Goal: Communication & Community: Answer question/provide support

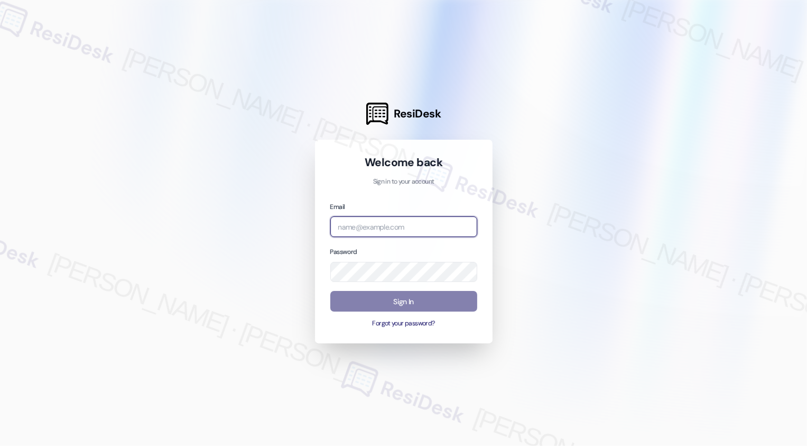
click at [379, 226] on input "email" at bounding box center [403, 226] width 147 height 21
click at [247, 169] on div at bounding box center [403, 223] width 807 height 446
click at [363, 228] on input "[PERSON_NAME]" at bounding box center [403, 226] width 147 height 21
type input "automated-surveys-boyd_wilson-resen.three@boyd_[DOMAIN_NAME]"
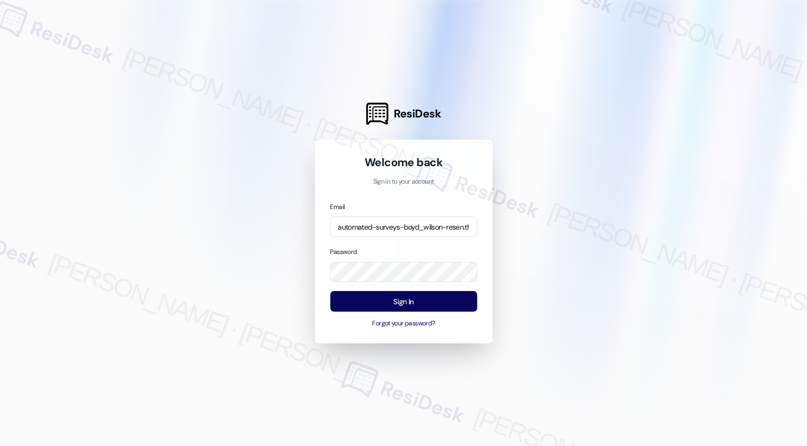
click at [414, 248] on div "Password" at bounding box center [403, 264] width 147 height 36
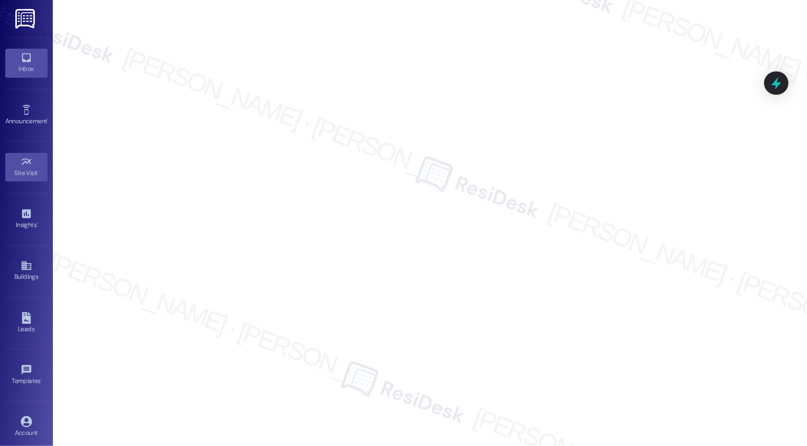
click at [25, 60] on icon at bounding box center [27, 58] width 12 height 12
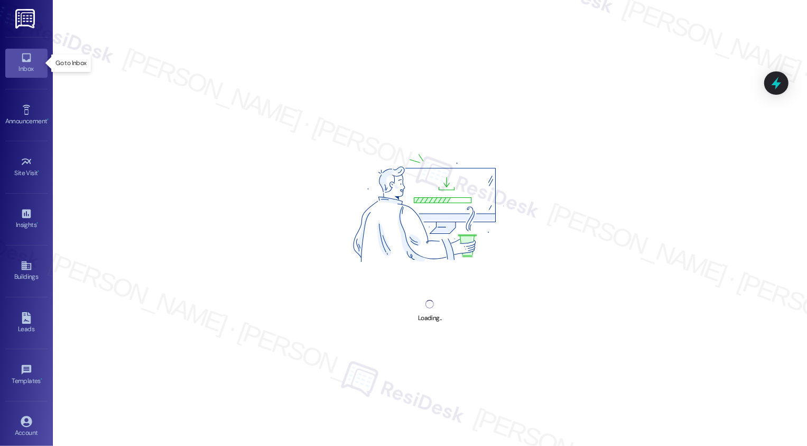
click at [25, 60] on icon at bounding box center [27, 58] width 12 height 12
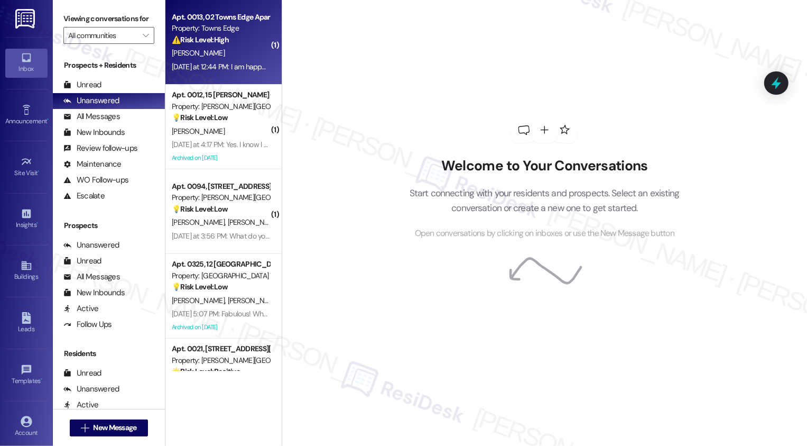
click at [217, 3] on div "Apt. 0013, 02 Towns Edge Apartments LLC Property: Towns Edge ⚠️ Risk Level: Hig…" at bounding box center [224, 42] width 116 height 85
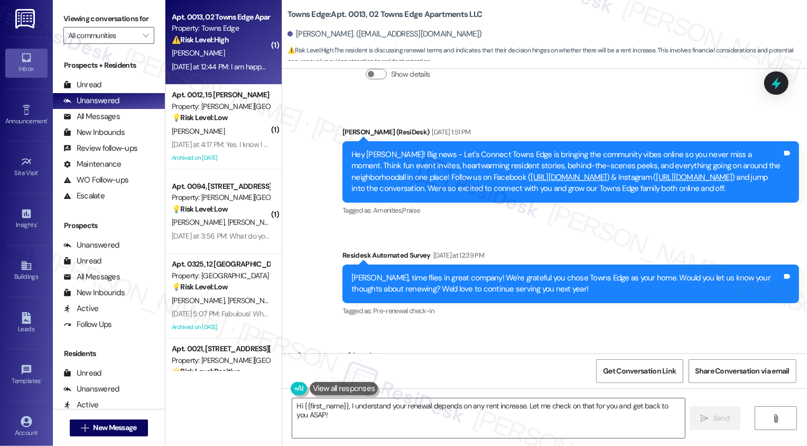
scroll to position [2312, 0]
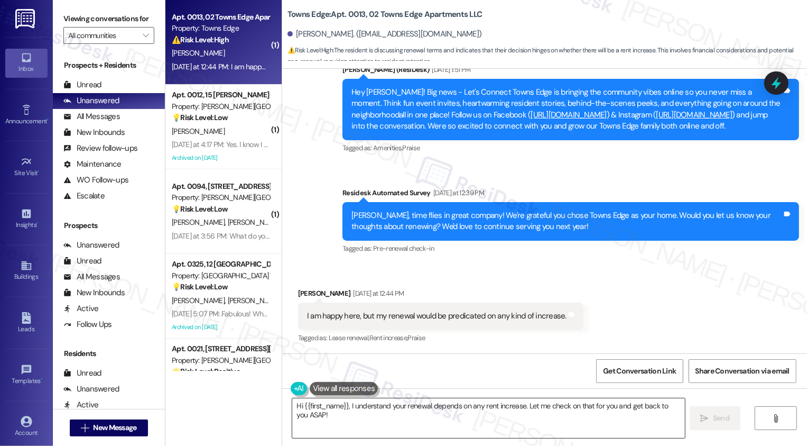
click at [409, 429] on textarea "Hi {{first_name}}, I understand your renewal depends on any rent increase. Let …" at bounding box center [488, 418] width 393 height 40
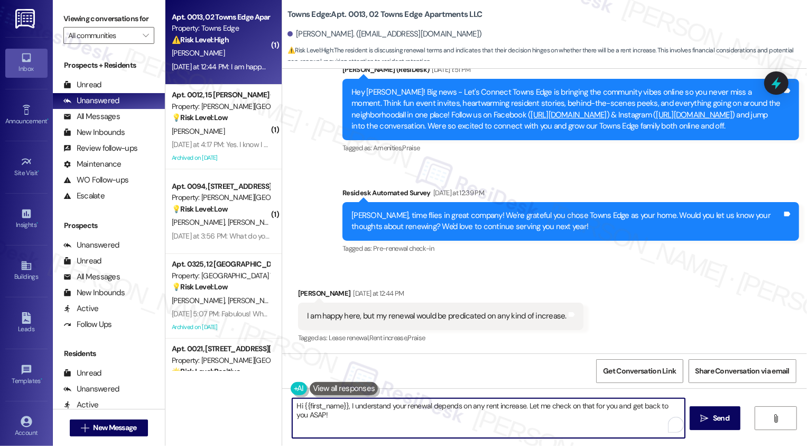
paste textarea "Thanks for letting me know! I totally understand that the renewal price will be…"
click at [308, 290] on div "[PERSON_NAME] [DATE] at 12:44 PM" at bounding box center [441, 295] width 286 height 15
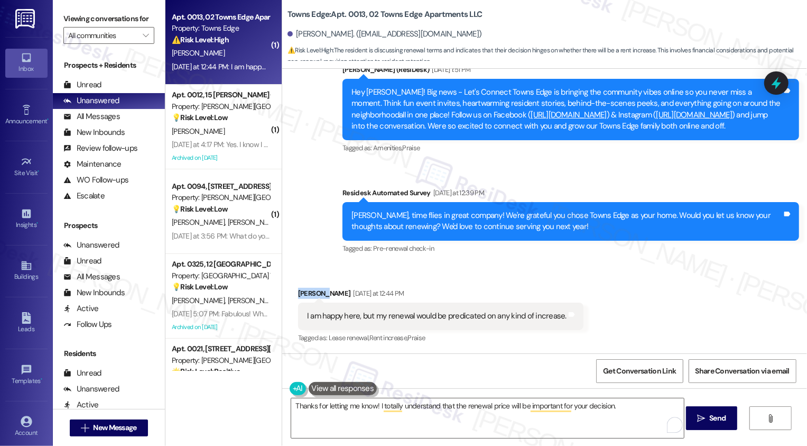
copy div "[PERSON_NAME]"
click at [368, 404] on textarea "Thanks for letting me know! I totally understand that the renewal price will be…" at bounding box center [487, 418] width 393 height 40
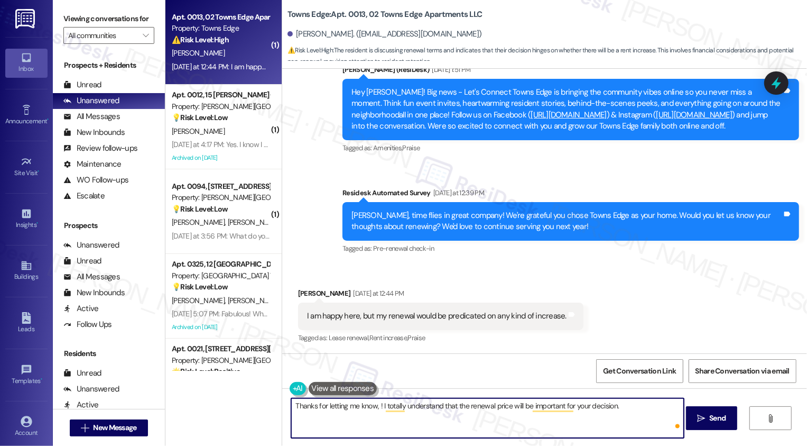
paste textarea "[PERSON_NAME]"
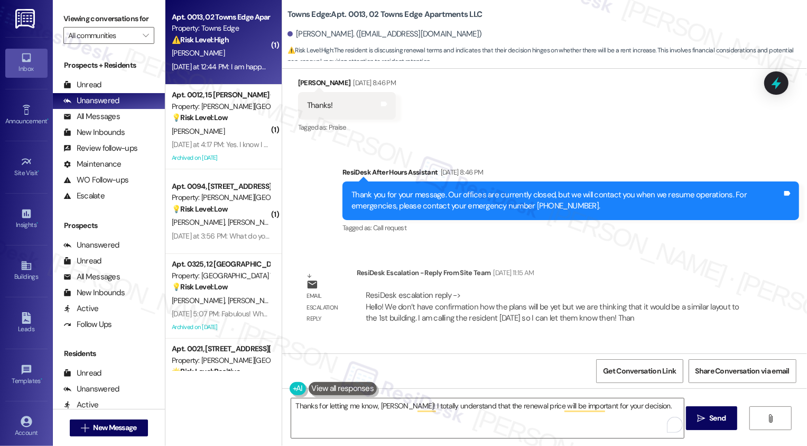
scroll to position [1850, 0]
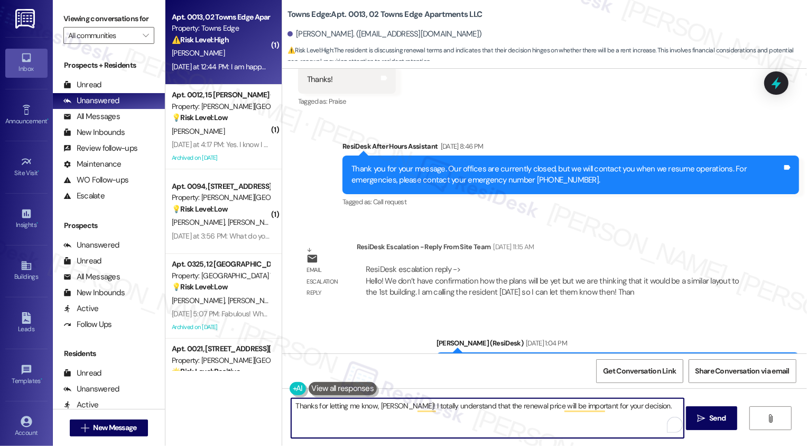
click at [657, 405] on textarea "Thanks for letting me know, [PERSON_NAME]! I totally understand that the renewa…" at bounding box center [487, 418] width 393 height 40
paste textarea "Our team will be in touch again soon with renewal details and next steps."
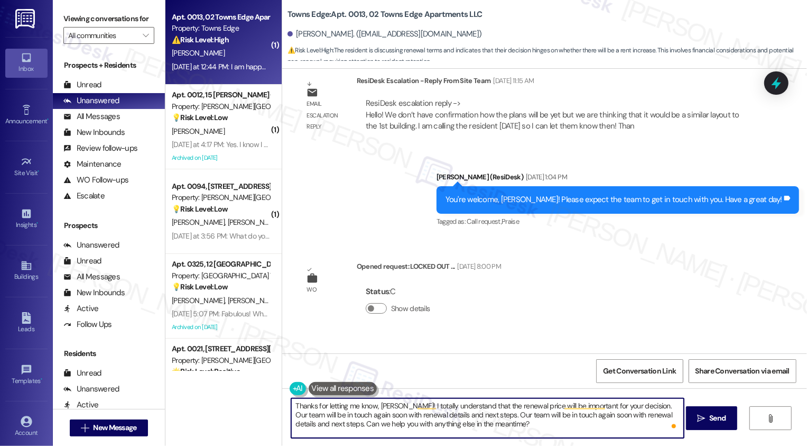
scroll to position [2118, 0]
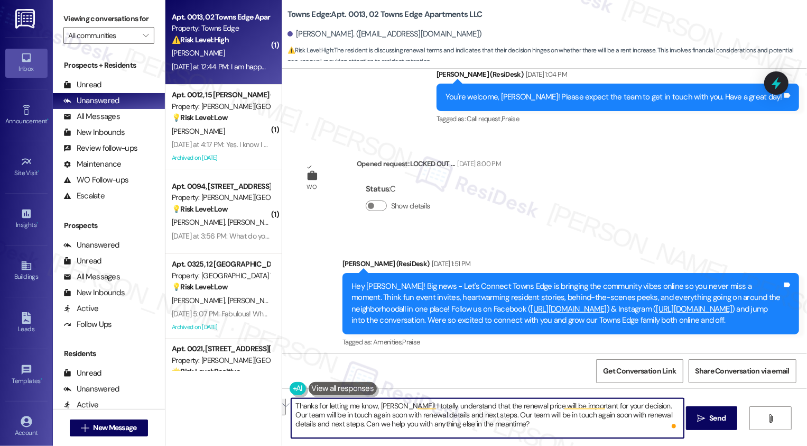
drag, startPoint x: 481, startPoint y: 409, endPoint x: 324, endPoint y: 425, distance: 158.3
click at [324, 425] on textarea "Thanks for letting me know, [PERSON_NAME]! I totally understand that the renewa…" at bounding box center [487, 418] width 393 height 40
type textarea "Thanks for letting me know, [PERSON_NAME]! I totally understand that the renewa…"
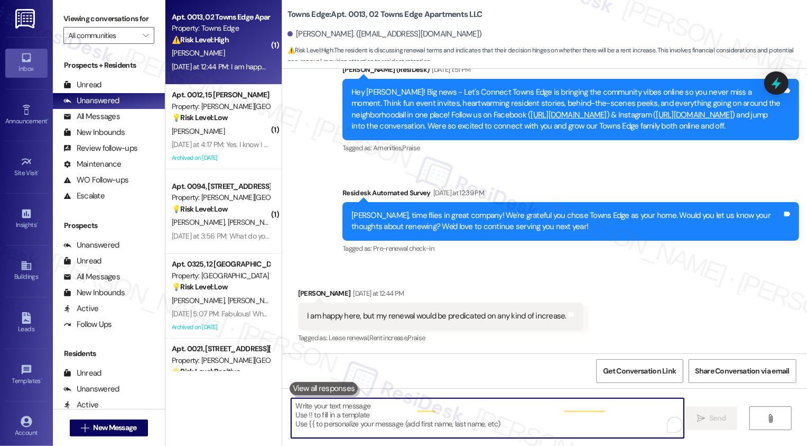
scroll to position [2398, 0]
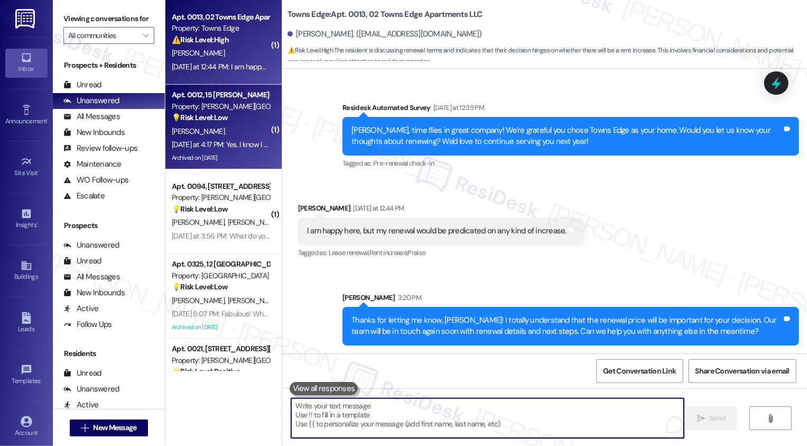
click at [213, 148] on div "[DATE] at 4:17 PM: Yes. I know I gave a whole bunch of ideas before, but a new …" at bounding box center [756, 145] width 1168 height 10
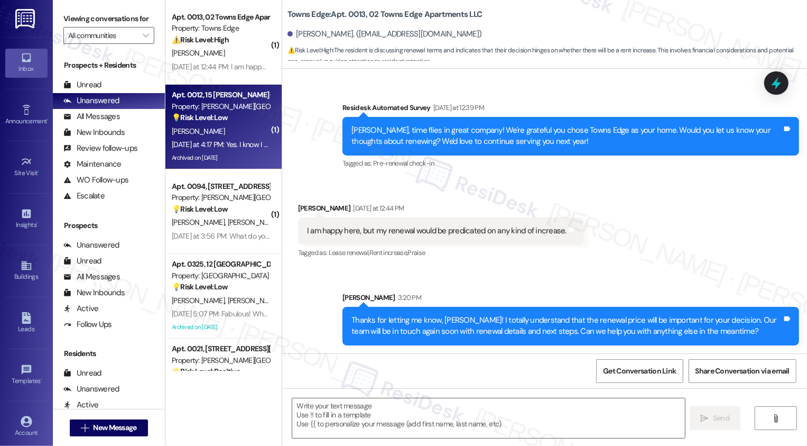
click at [213, 148] on div "[DATE] at 4:17 PM: Yes. I know I gave a whole bunch of ideas before, but a new …" at bounding box center [756, 145] width 1168 height 10
type textarea "Fetching suggested responses. Please feel free to read through the conversation…"
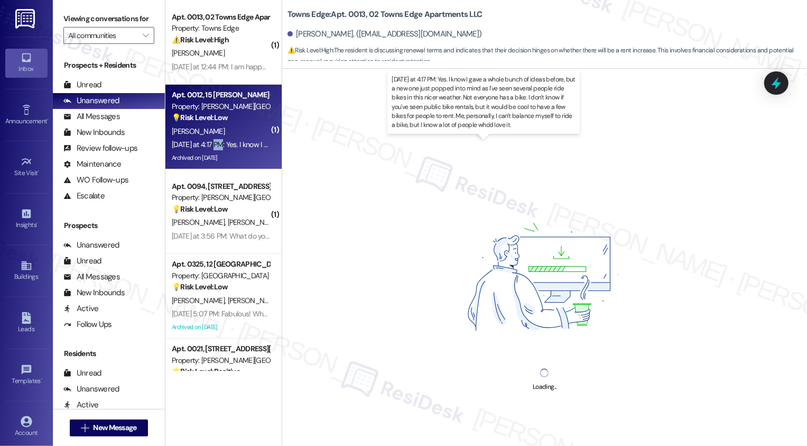
click at [213, 148] on div "[DATE] at 4:17 PM: Yes. I know I gave a whole bunch of ideas before, but a new …" at bounding box center [756, 145] width 1168 height 10
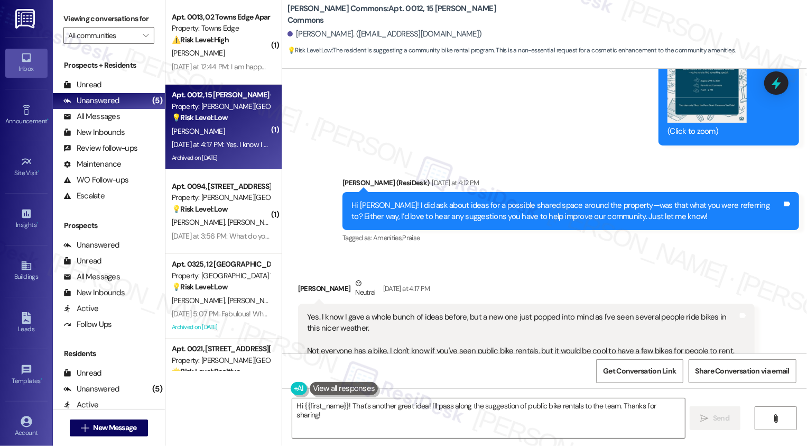
scroll to position [16818, 0]
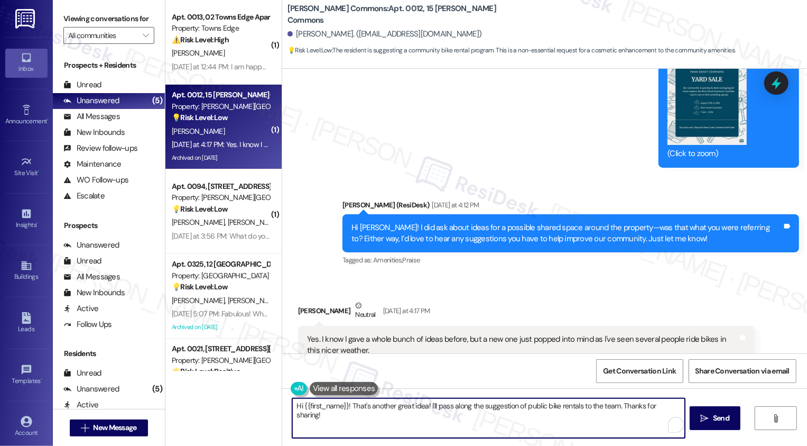
drag, startPoint x: 346, startPoint y: 408, endPoint x: 217, endPoint y: 406, distance: 128.5
click at [217, 407] on div "( 1 ) Apt. 0013, 02 Towns Edge Apartments LLC Property: Towns Edge ⚠️ Risk Leve…" at bounding box center [487, 223] width 642 height 446
type textarea "That's another great idea! I'll pass along the suggestion of public bike rental…"
click at [724, 426] on button " Send" at bounding box center [711, 418] width 51 height 24
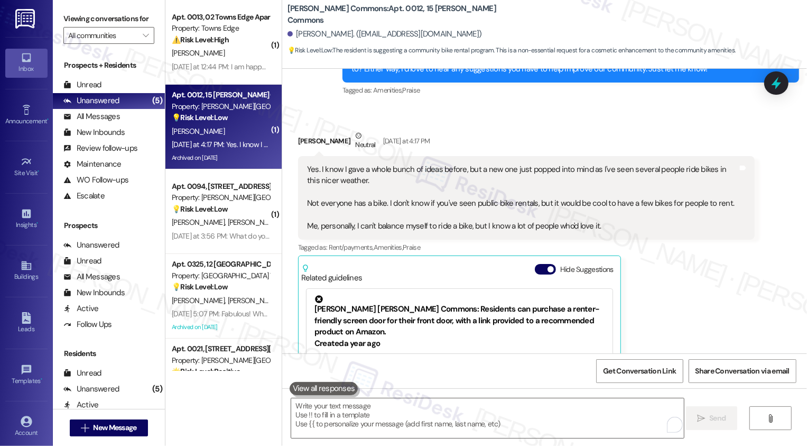
scroll to position [17049, 0]
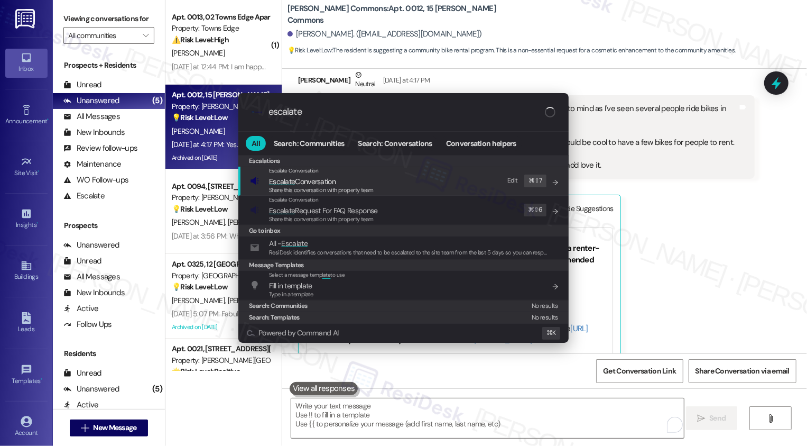
type input "escalate"
click at [348, 183] on span "Escalate Conversation" at bounding box center [321, 182] width 105 height 12
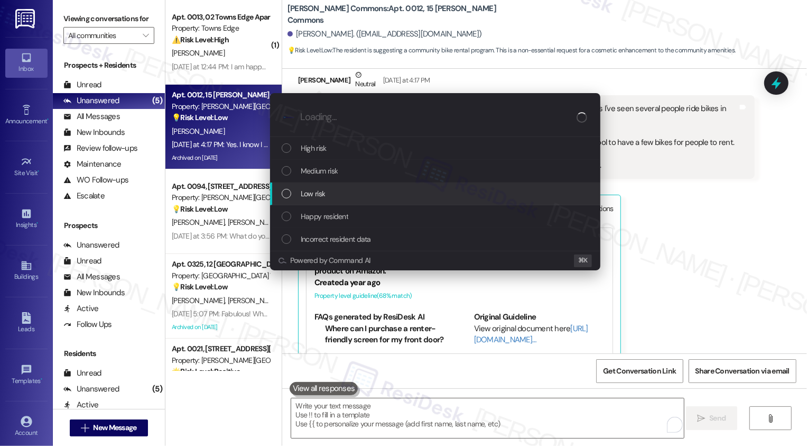
click at [342, 196] on div "Low risk" at bounding box center [436, 194] width 309 height 12
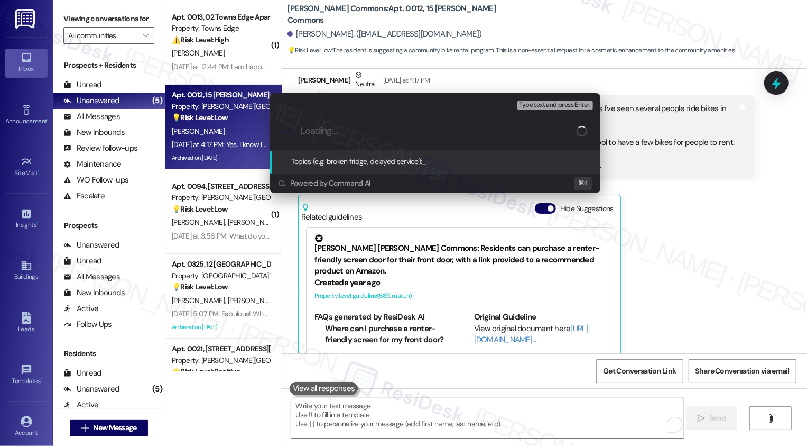
click at [736, 221] on div "Escalate Conversation Low risk Topics (e.g. broken fridge, delayed service) Any…" at bounding box center [403, 223] width 807 height 446
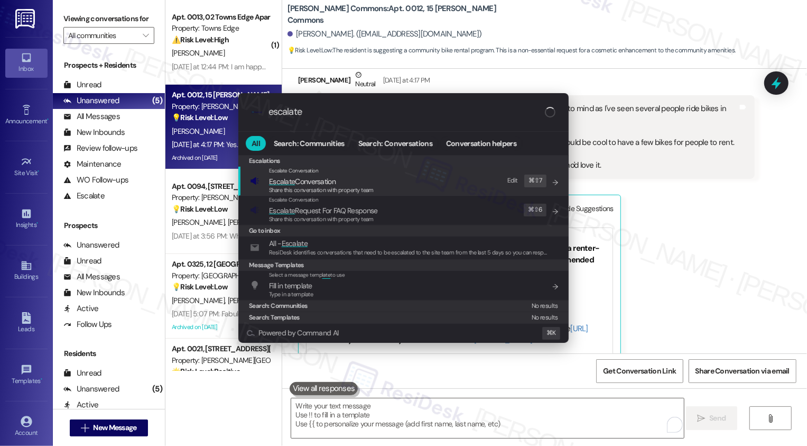
type input "escalate"
click at [398, 190] on div "Escalate Conversation Escalate Conversation Share this conversation with proper…" at bounding box center [404, 181] width 309 height 29
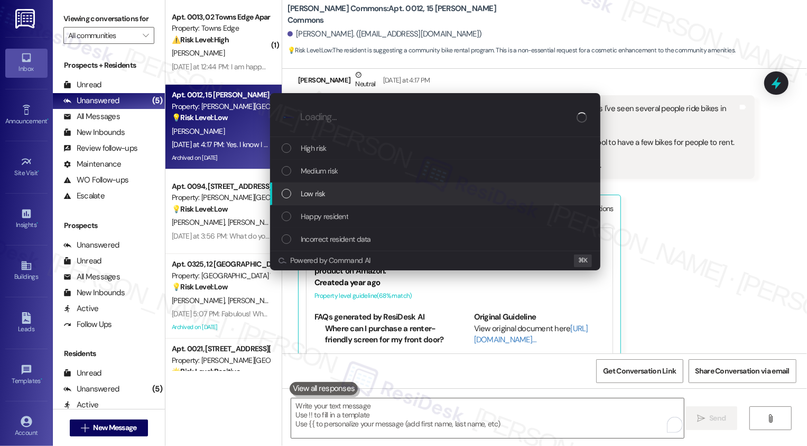
click at [342, 197] on div "Low risk" at bounding box center [436, 194] width 309 height 12
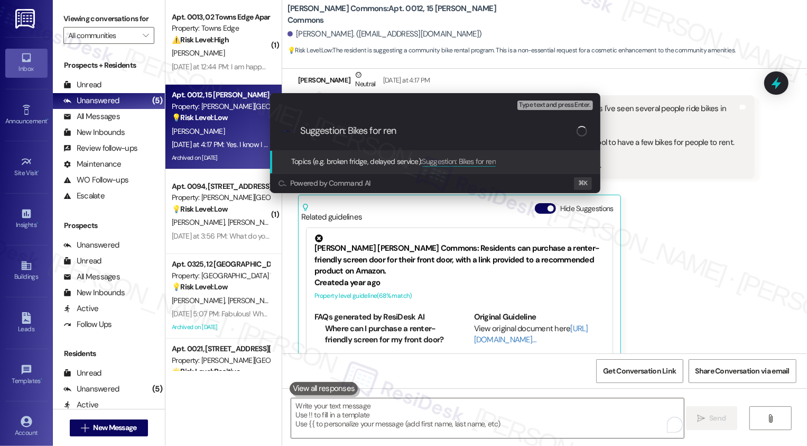
type input "Suggestion: Bikes for rent"
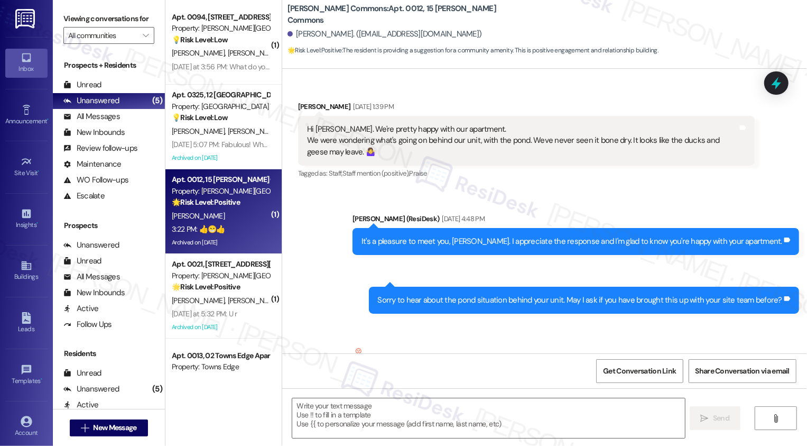
scroll to position [16975, 0]
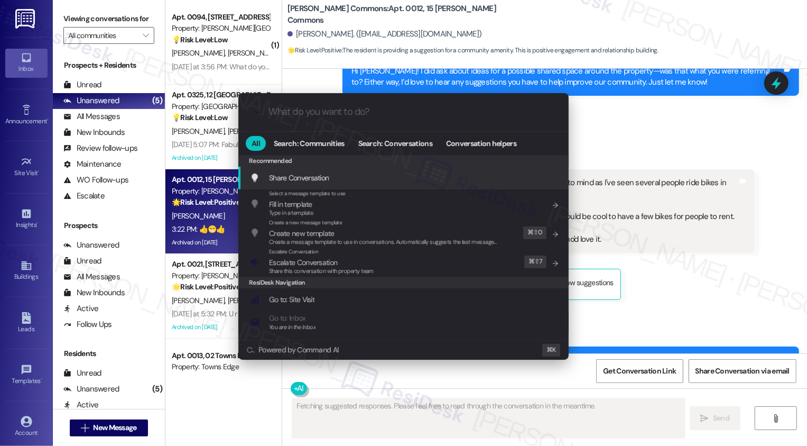
click at [616, 289] on div ".cls-1{fill:#0a055f;}.cls-2{fill:#0cc4c4;} resideskLogoBlueOrange All Search: C…" at bounding box center [403, 223] width 807 height 446
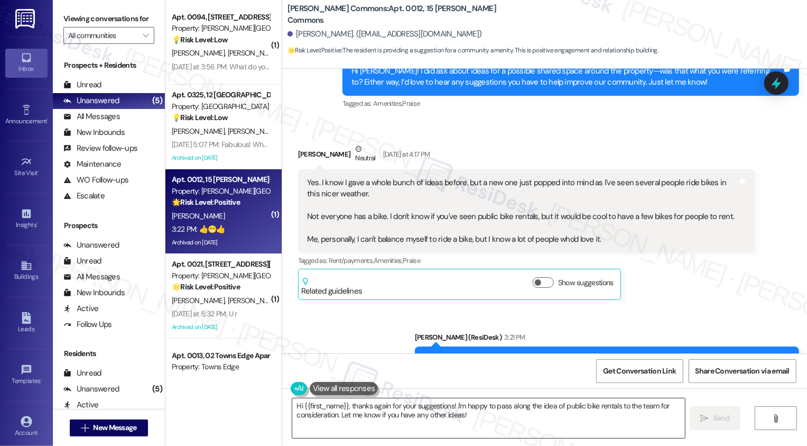
click at [417, 416] on textarea "Hi {{first_name}}, thanks again for your suggestions! I'm happy to pass along t…" at bounding box center [488, 418] width 393 height 40
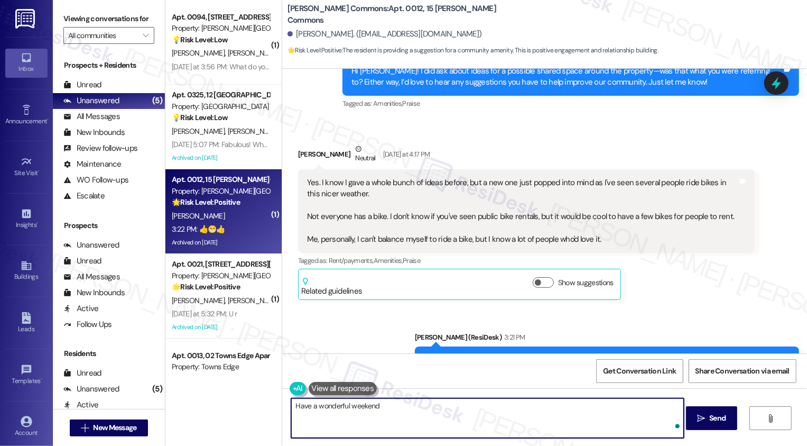
type textarea "Have a wonderful weekend!"
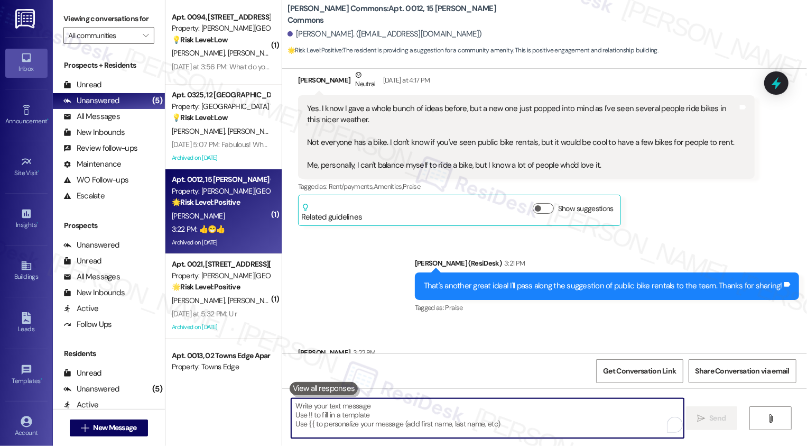
scroll to position [52, 0]
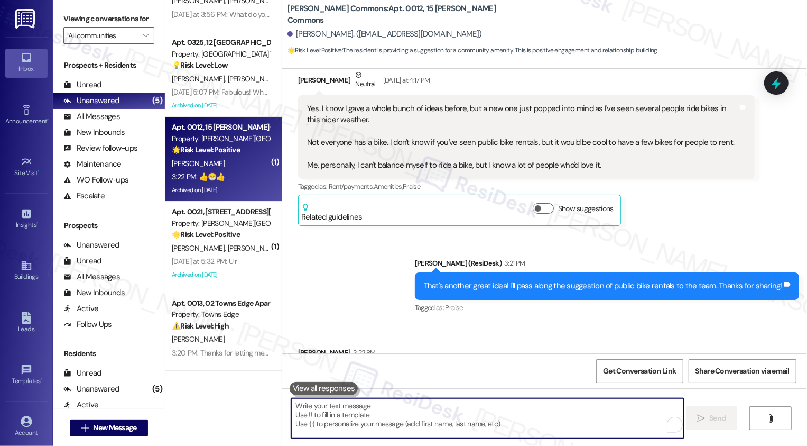
click at [226, 231] on strong "🌟 Risk Level: Positive" at bounding box center [206, 234] width 68 height 10
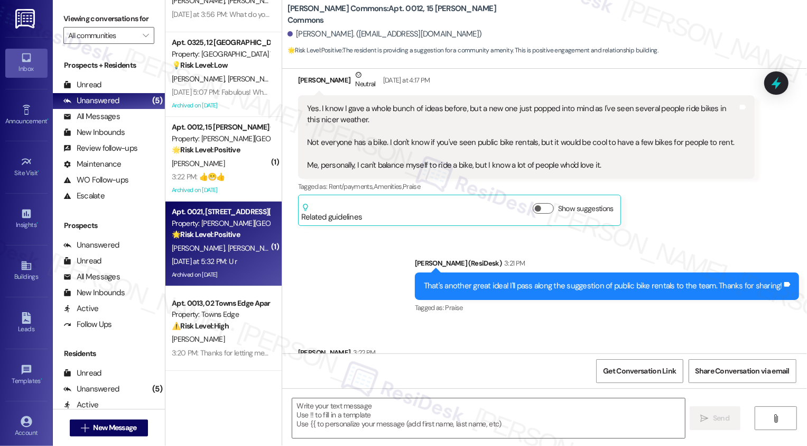
click at [226, 231] on strong "🌟 Risk Level: Positive" at bounding box center [206, 234] width 68 height 10
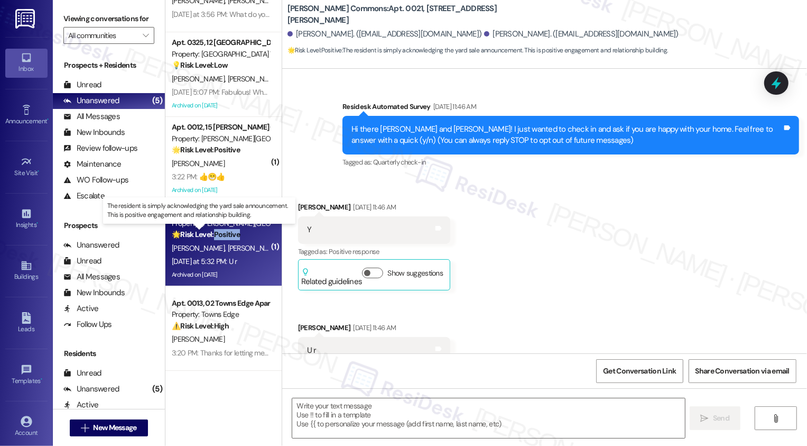
scroll to position [9253, 0]
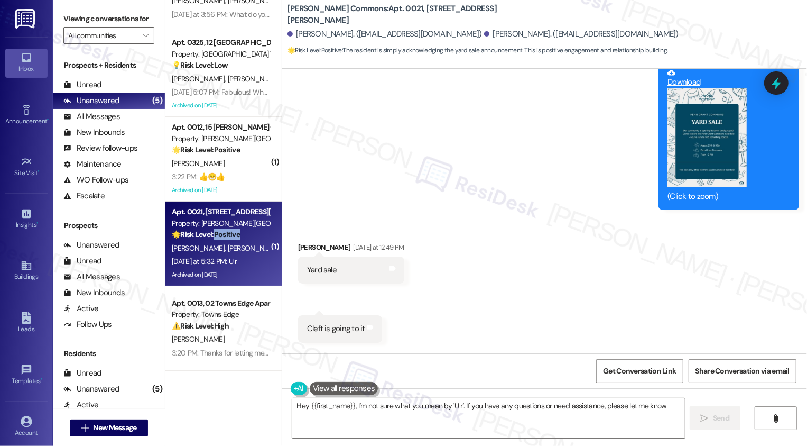
type textarea "Hey {{first_name}}, I'm not sure what you mean by 'U r'. If you have any questi…"
click at [338, 412] on textarea "Hey {{first_name}}, I'm not sure what you mean by 'U r'. If you have any questi…" at bounding box center [488, 418] width 393 height 40
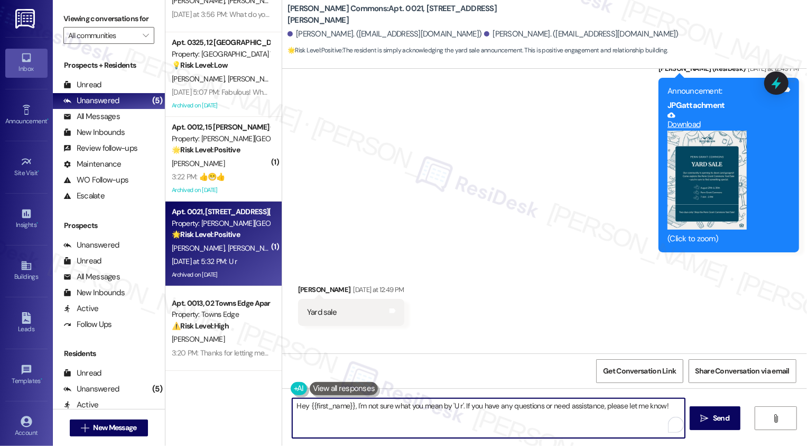
scroll to position [9156, 0]
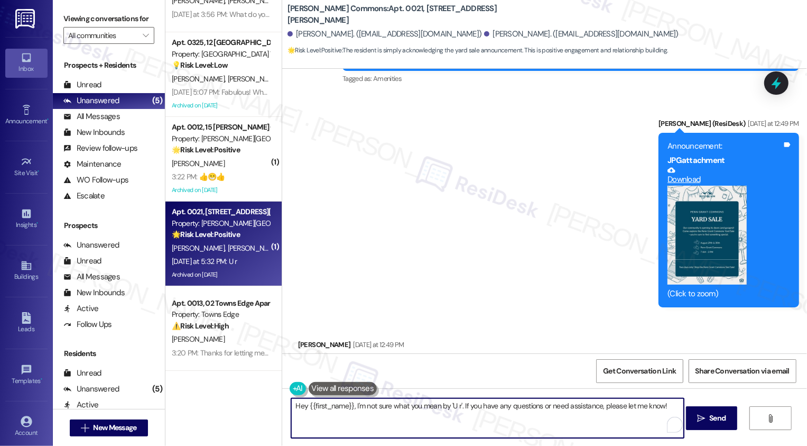
click at [718, 186] on button "Zoom image" at bounding box center [707, 235] width 79 height 99
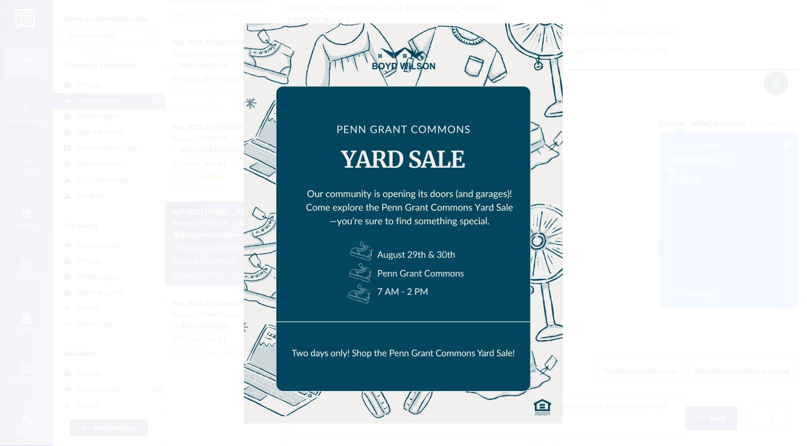
click at [691, 211] on button "Unzoom image" at bounding box center [403, 223] width 807 height 446
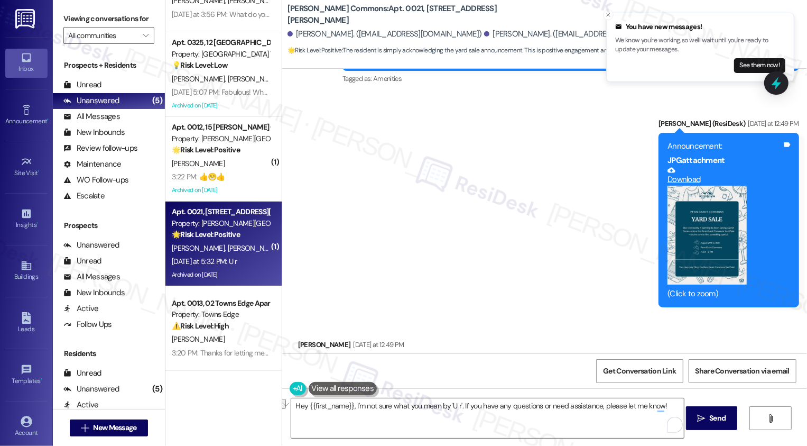
click at [593, 181] on div "Announcement, sent via SMS [PERSON_NAME] (ResiDesk) [DATE] at 12:41 PM Hi [PERS…" at bounding box center [544, 149] width 525 height 333
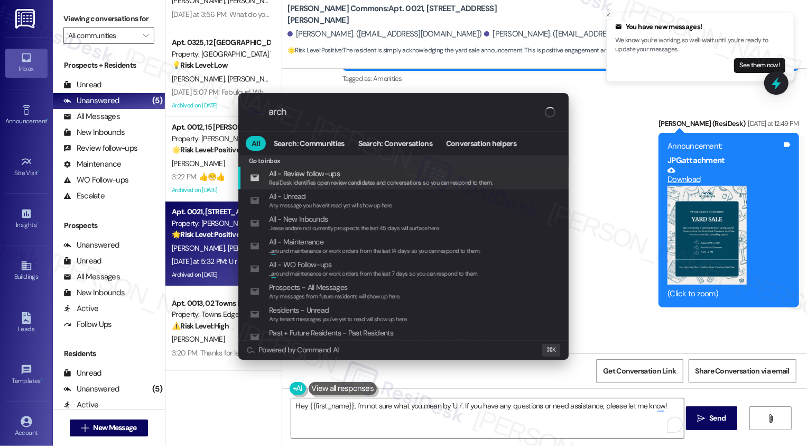
type input "archi"
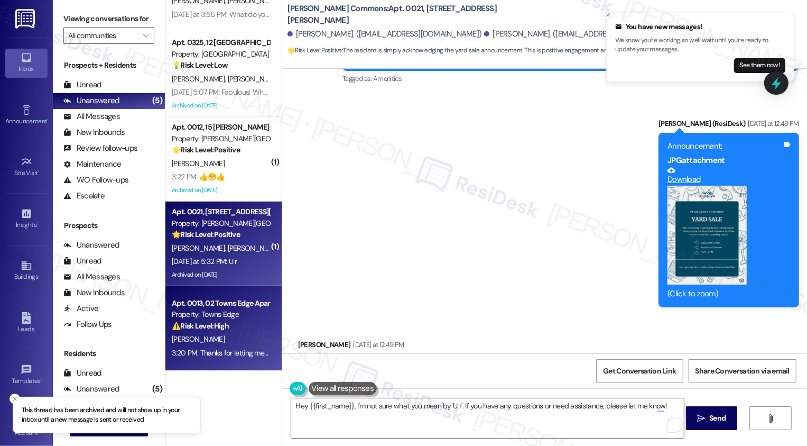
click at [237, 306] on div "Apt. 0013, 02 Towns Edge Apartments LLC" at bounding box center [221, 303] width 98 height 11
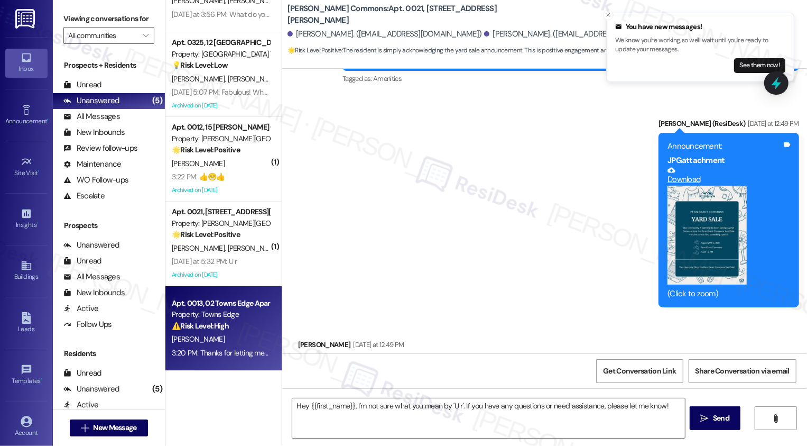
click at [237, 306] on div "Apt. 0013, 02 Towns Edge Apartments LLC" at bounding box center [221, 303] width 98 height 11
type textarea "Fetching suggested responses. Please feel free to read through the conversation…"
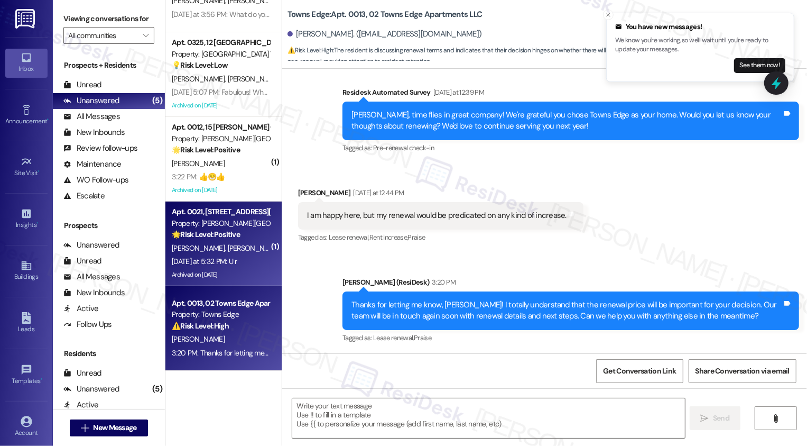
scroll to position [0, 0]
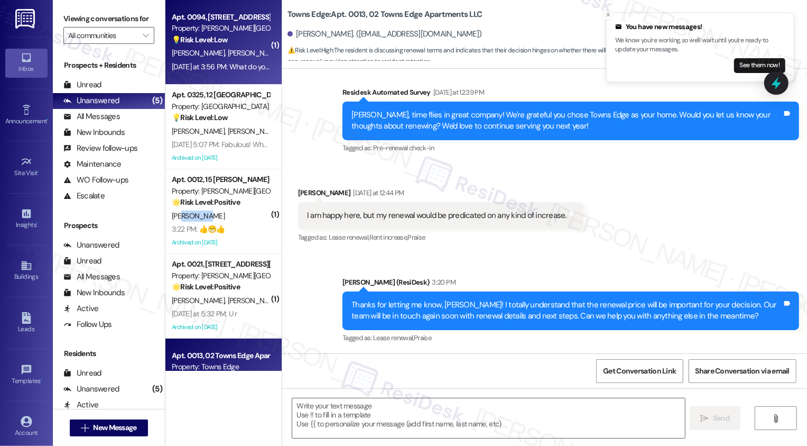
click at [227, 57] on span "[PERSON_NAME]" at bounding box center [253, 53] width 53 height 10
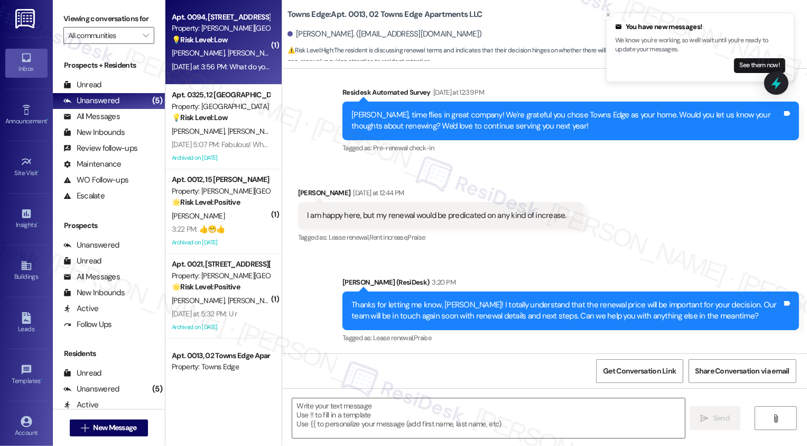
type textarea "Fetching suggested responses. Please feel free to read through the conversation…"
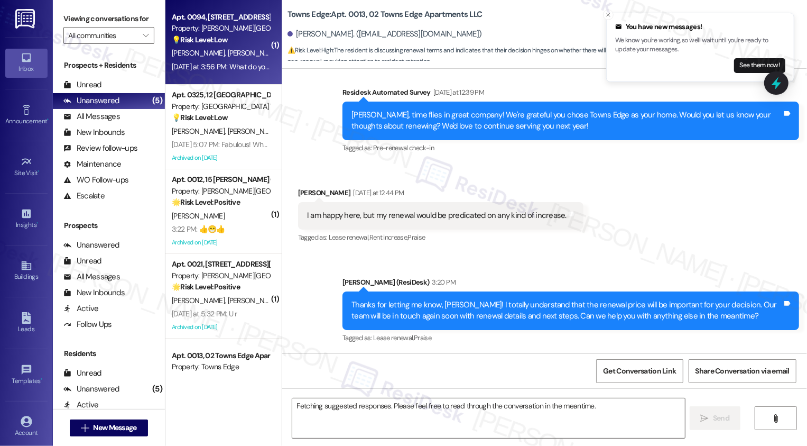
click at [227, 57] on span "[PERSON_NAME]" at bounding box center [253, 53] width 53 height 10
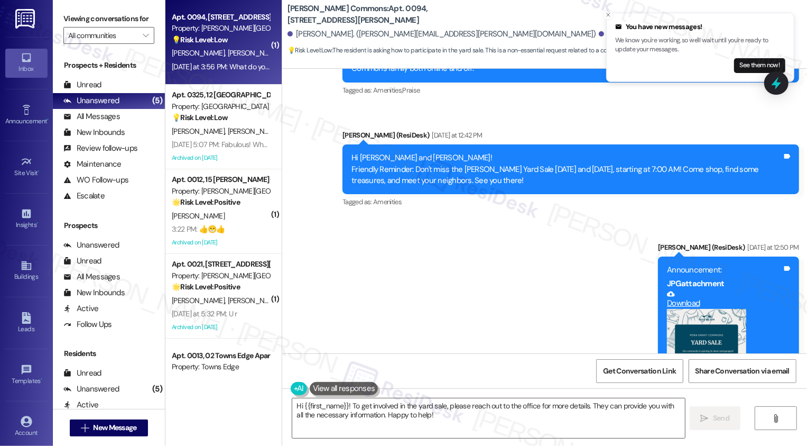
scroll to position [9481, 0]
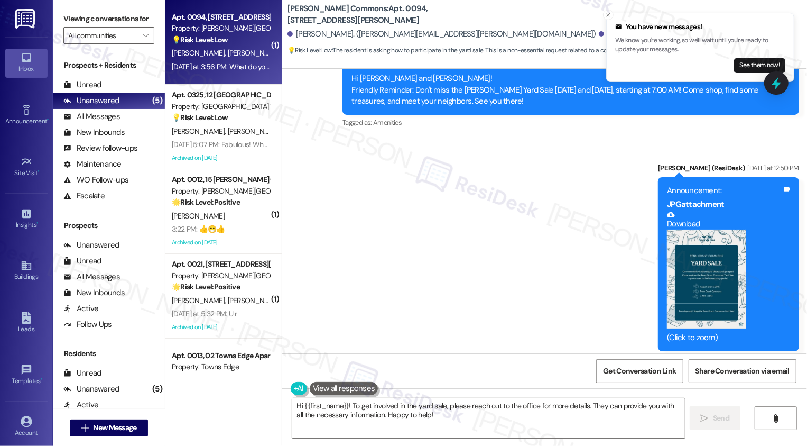
click at [747, 229] on button "Zoom image" at bounding box center [706, 278] width 79 height 99
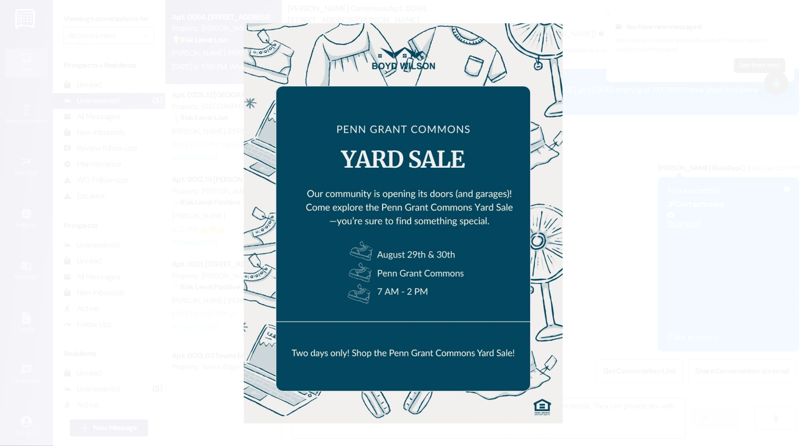
click at [616, 165] on button "Unzoom image" at bounding box center [403, 223] width 807 height 446
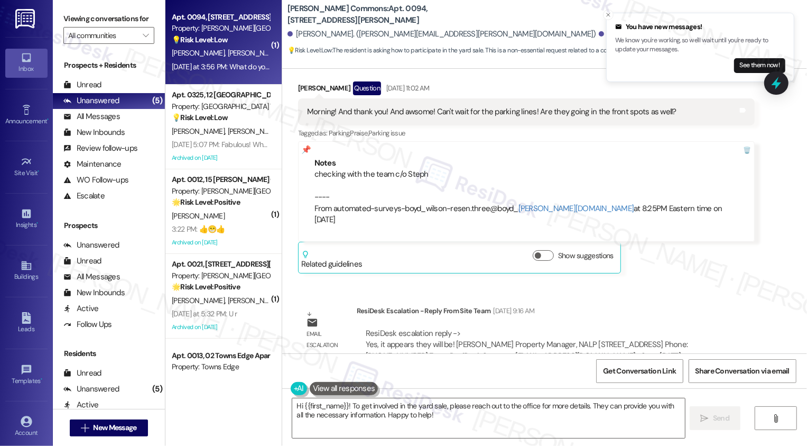
scroll to position [6382, 0]
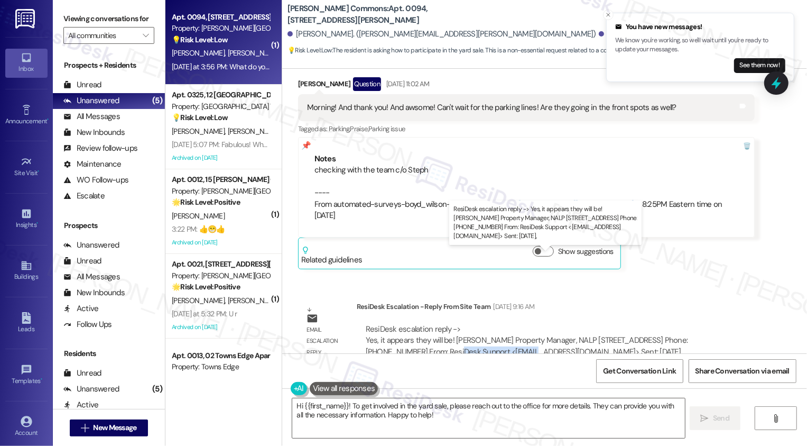
drag, startPoint x: 364, startPoint y: 280, endPoint x: 430, endPoint y: 277, distance: 66.2
click at [430, 324] on div "ResiDesk escalation reply -> Yes, it appears they will be! Scarlett Means Prope…" at bounding box center [527, 340] width 323 height 33
copy div "hone: [PHONE_NUMBER]"
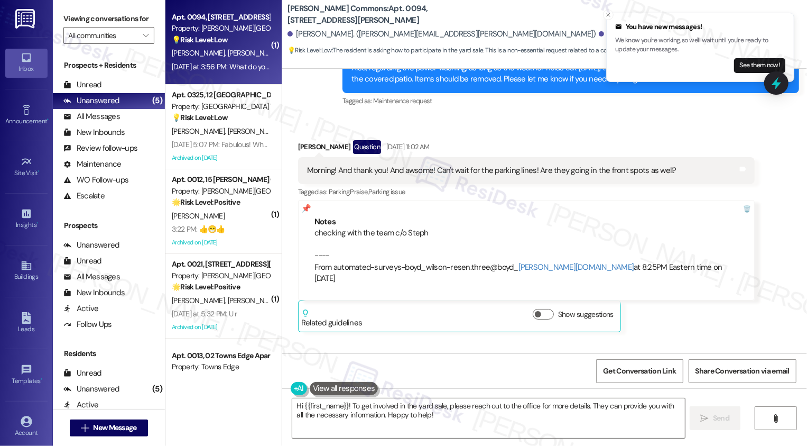
scroll to position [6371, 0]
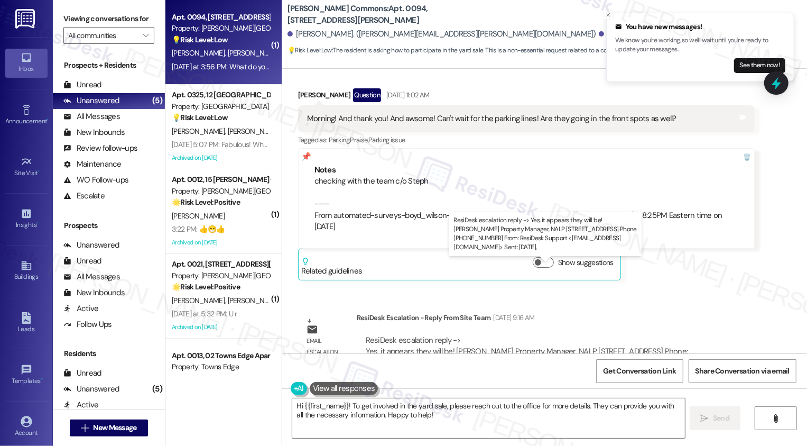
drag, startPoint x: 358, startPoint y: 290, endPoint x: 432, endPoint y: 291, distance: 74.0
click at [432, 335] on div "ResiDesk escalation reply -> Yes, it appears they will be! Scarlett Means Prope…" at bounding box center [556, 352] width 382 height 34
copy div "Phone: [PHONE_NUMBER]"
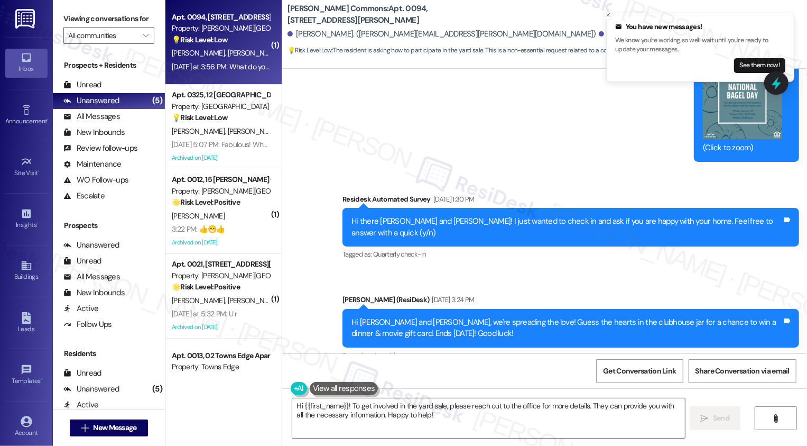
scroll to position [3062, 0]
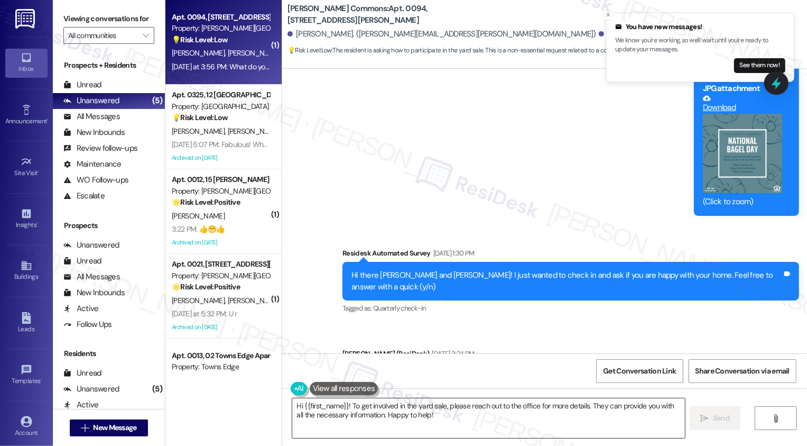
click at [391, 411] on textarea "Hi {{first_name}}! To get involved in the yard sale, please reach out to the of…" at bounding box center [488, 418] width 393 height 40
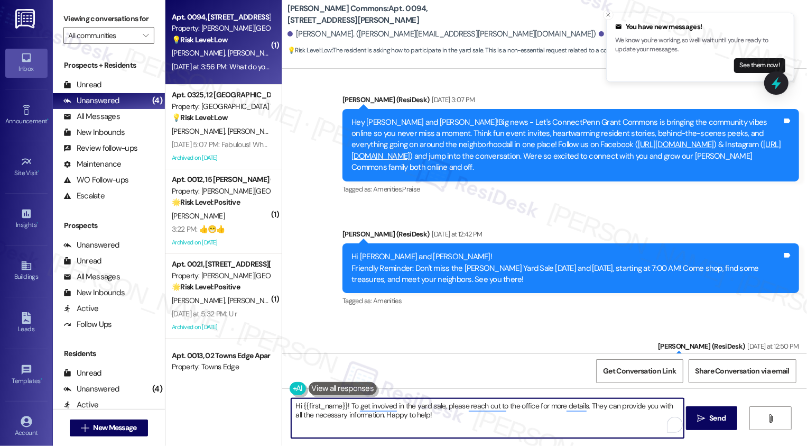
scroll to position [9481, 0]
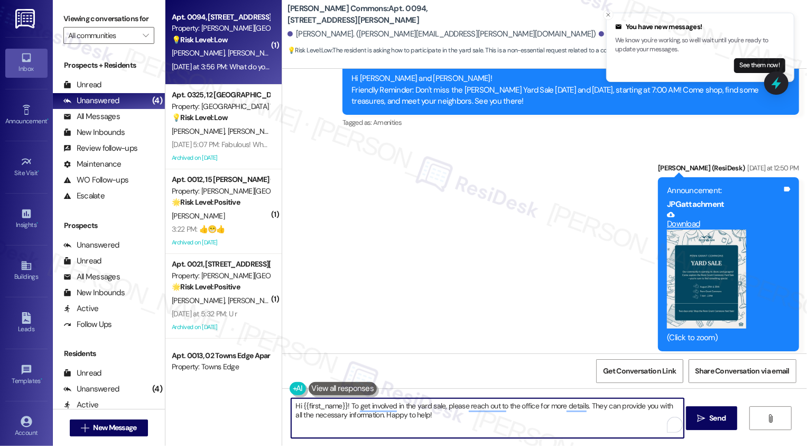
click at [301, 383] on div "[PERSON_NAME] Question [DATE] at 3:56 PM" at bounding box center [405, 391] width 214 height 17
copy div "Breaunna"
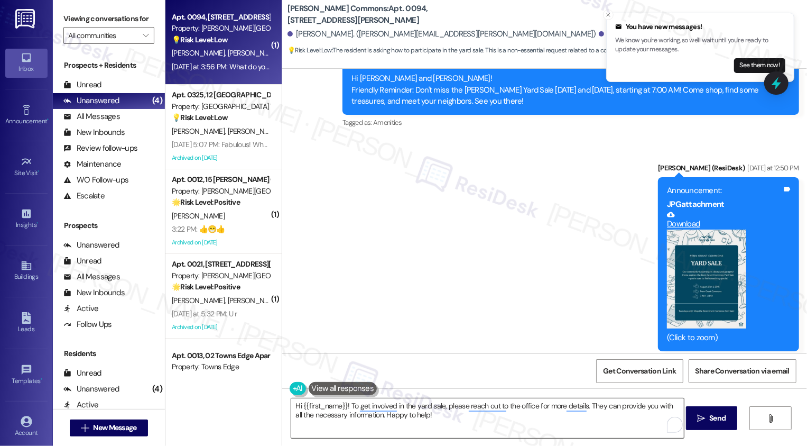
click at [325, 408] on textarea "Hi {{first_name}}! To get involved in the yard sale, please reach out to the of…" at bounding box center [487, 418] width 393 height 40
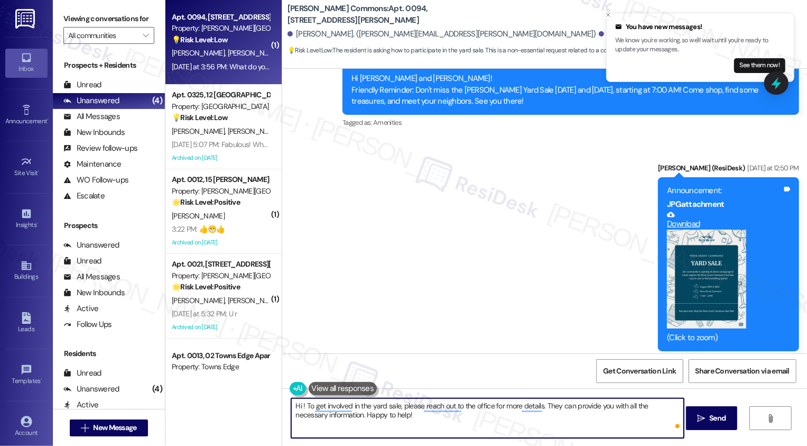
paste textarea "Breaunna"
drag, startPoint x: 332, startPoint y: 405, endPoint x: 445, endPoint y: 407, distance: 113.7
click at [445, 407] on textarea "Hi [PERSON_NAME]! To get involved in the yard sale, please reach out to the off…" at bounding box center [487, 418] width 393 height 40
click at [441, 421] on textarea "Hi [PERSON_NAME]! Kindly reach out to the office for more details. They can pro…" at bounding box center [487, 418] width 393 height 40
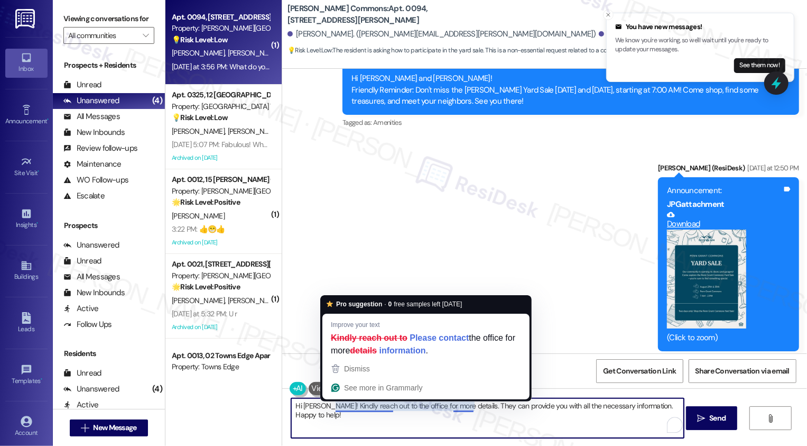
click at [375, 416] on textarea "Hi [PERSON_NAME]! Kindly reach out to the office for more details. They can pro…" at bounding box center [487, 418] width 393 height 40
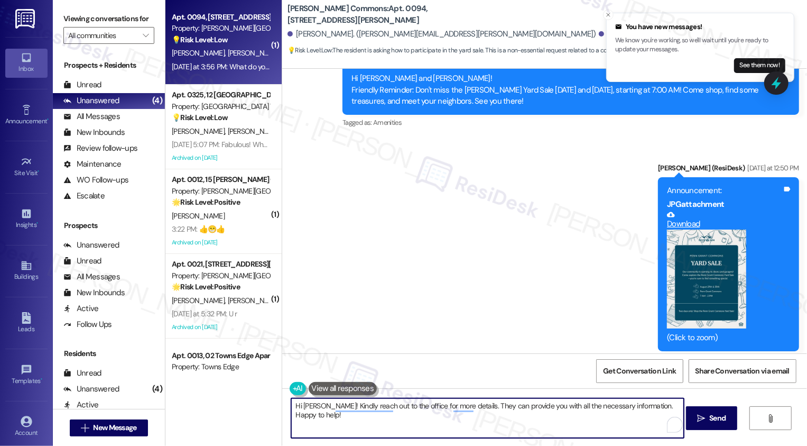
click at [742, 229] on button "Zoom image" at bounding box center [706, 278] width 79 height 99
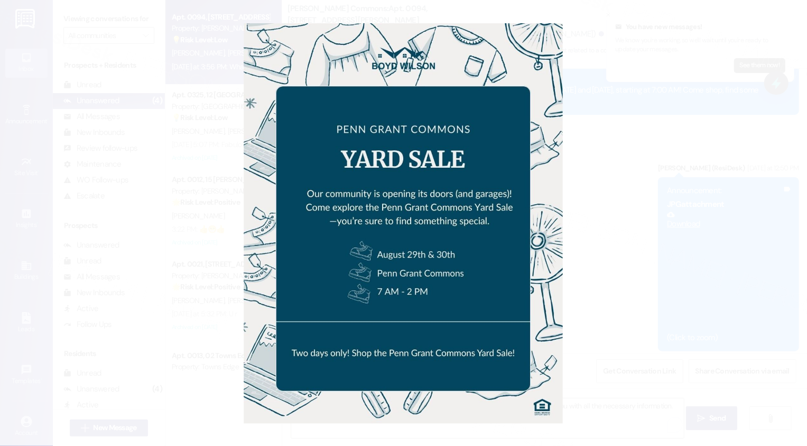
click at [696, 221] on button "Unzoom image" at bounding box center [403, 223] width 807 height 446
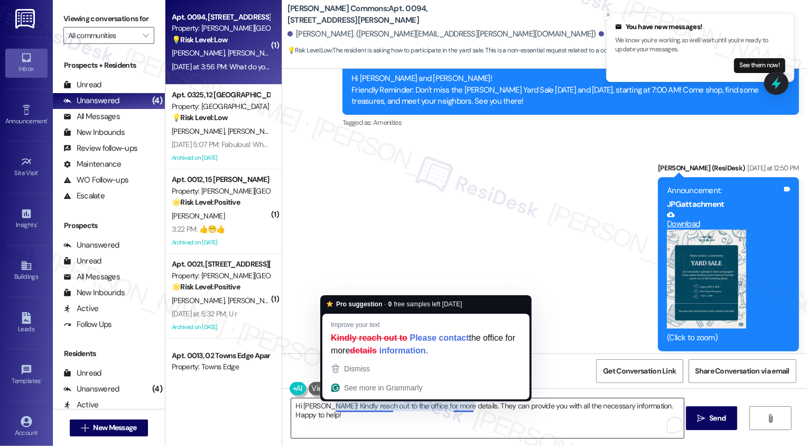
click at [415, 409] on textarea "Hi [PERSON_NAME]! Kindly reach out to the office for more details. They can pro…" at bounding box center [487, 418] width 393 height 40
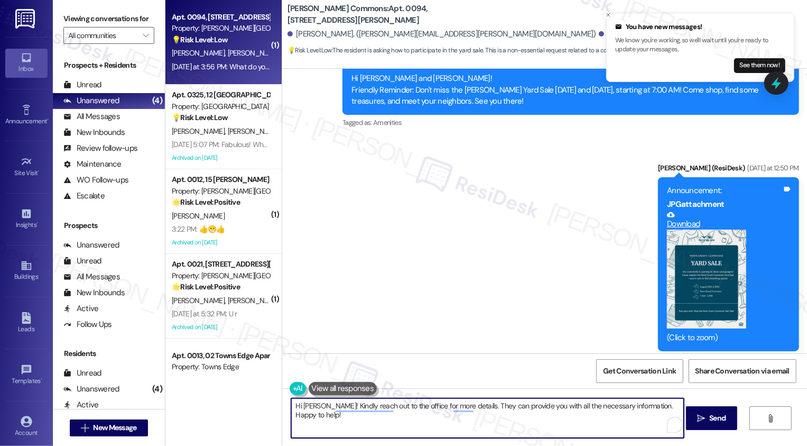
drag, startPoint x: 645, startPoint y: 405, endPoint x: 653, endPoint y: 418, distance: 15.4
click at [653, 419] on textarea "Hi [PERSON_NAME]! Kindly reach out to the office for more details. They can pro…" at bounding box center [487, 418] width 393 height 40
type textarea "Hi [PERSON_NAME]! Kindly reach out to the office for more details. They can pro…"
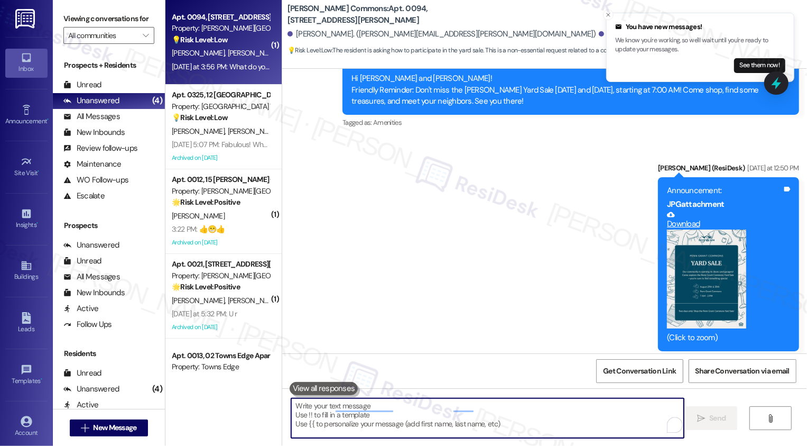
scroll to position [9480, 0]
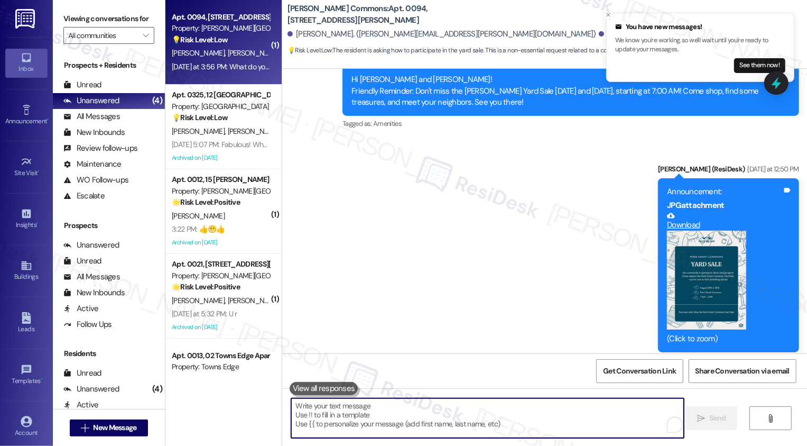
click at [305, 360] on div "Received via SMS [PERSON_NAME] Question [DATE] at 3:56 PM What do you have to d…" at bounding box center [544, 405] width 525 height 91
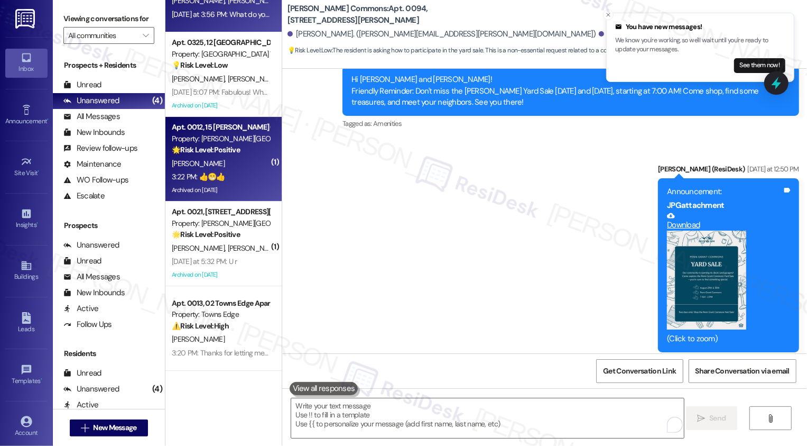
scroll to position [0, 0]
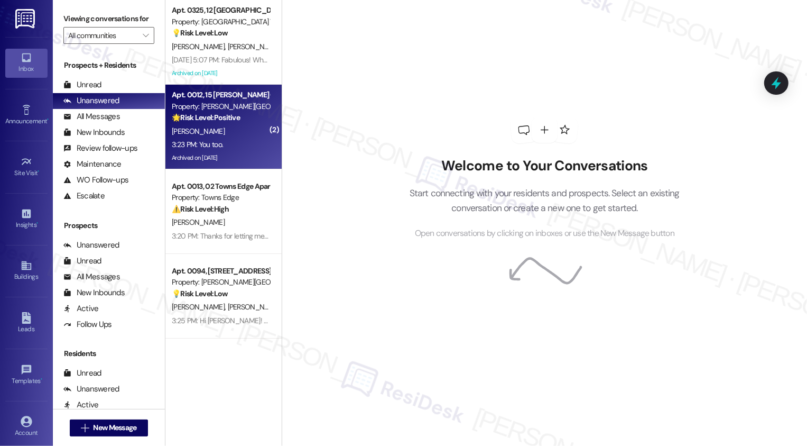
click at [244, 153] on div "Archived on [DATE]" at bounding box center [221, 157] width 100 height 13
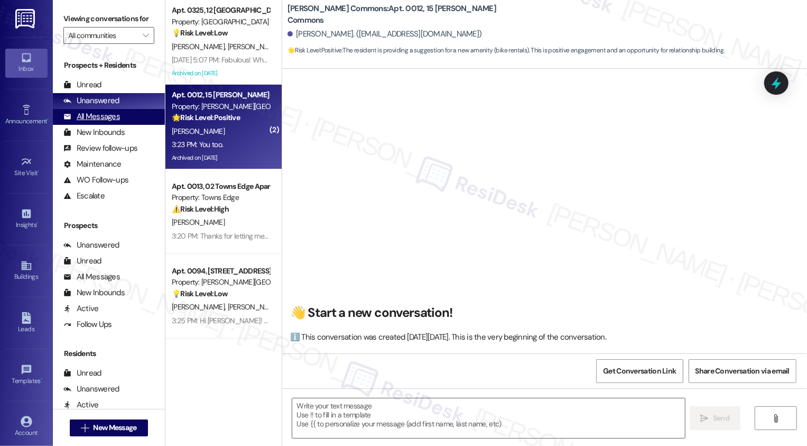
click at [133, 125] on div "All Messages (undefined)" at bounding box center [109, 117] width 112 height 16
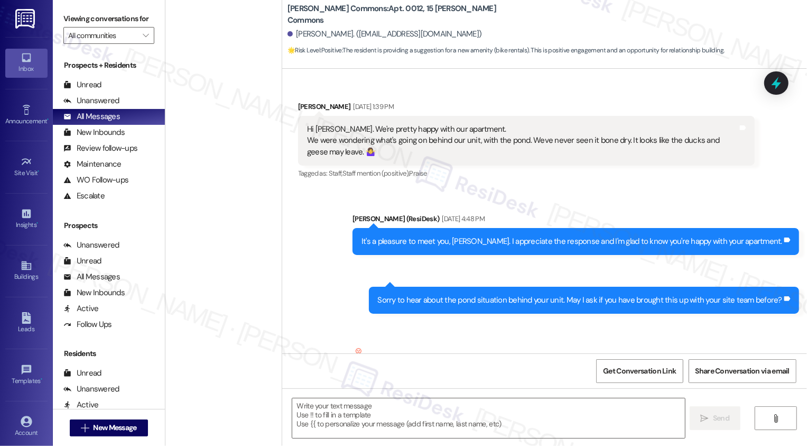
type textarea "Fetching suggested responses. Please feel free to read through the conversation…"
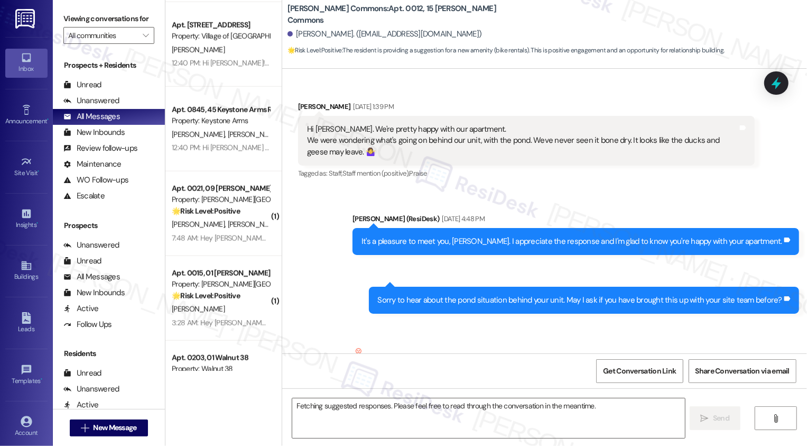
scroll to position [17439, 0]
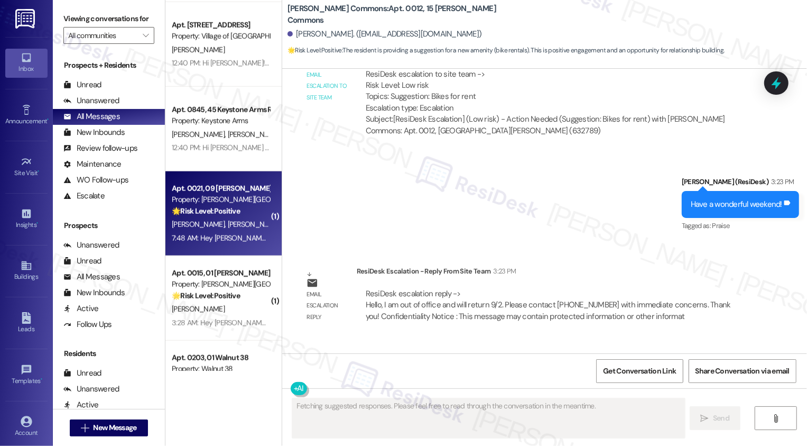
click at [218, 216] on div "🌟 Risk Level: Positive The resident is responding to a community announcement a…" at bounding box center [221, 211] width 98 height 11
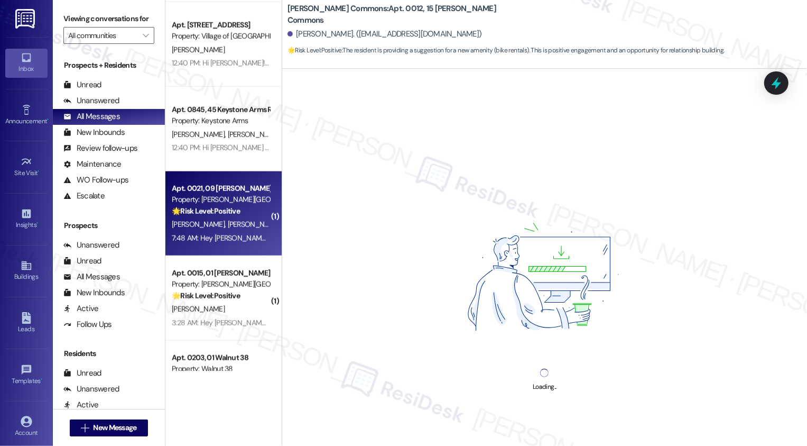
click at [218, 216] on div "🌟 Risk Level: Positive The resident is responding to a community announcement a…" at bounding box center [221, 211] width 98 height 11
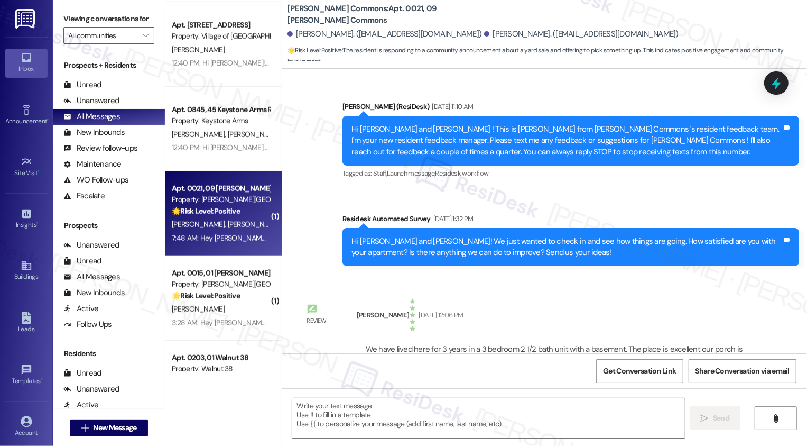
type textarea "Fetching suggested responses. Please feel free to read through the conversation…"
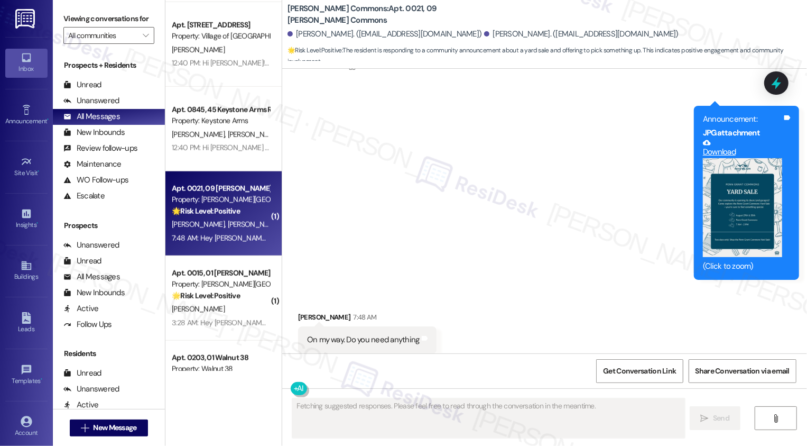
scroll to position [19405, 0]
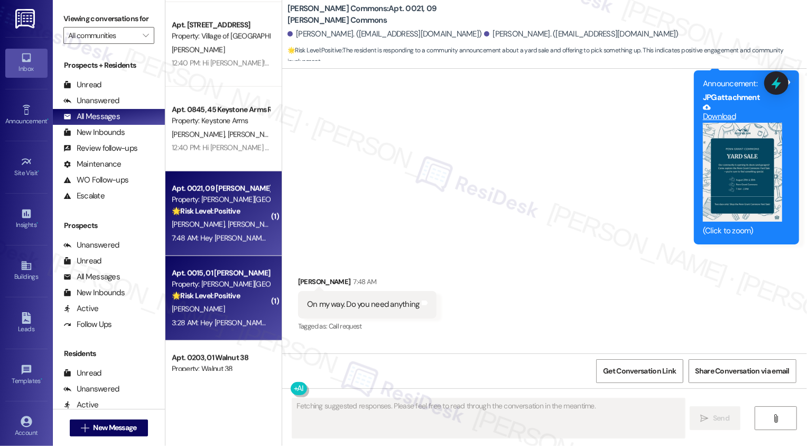
click at [248, 297] on div "🌟 Risk Level: Positive The resident responded with a positive emoji to a commun…" at bounding box center [221, 295] width 98 height 11
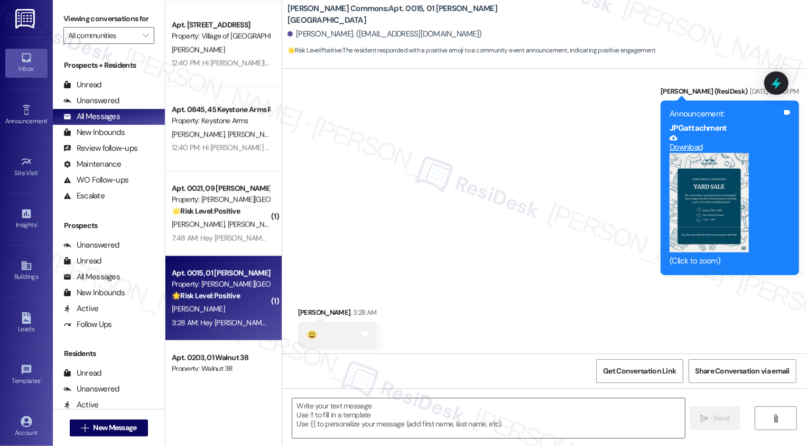
type textarea "Fetching suggested responses. Please feel free to read through the conversation…"
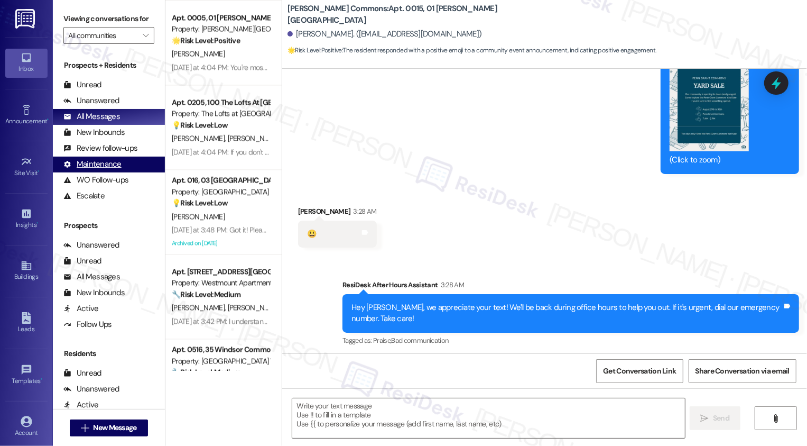
scroll to position [1623, 0]
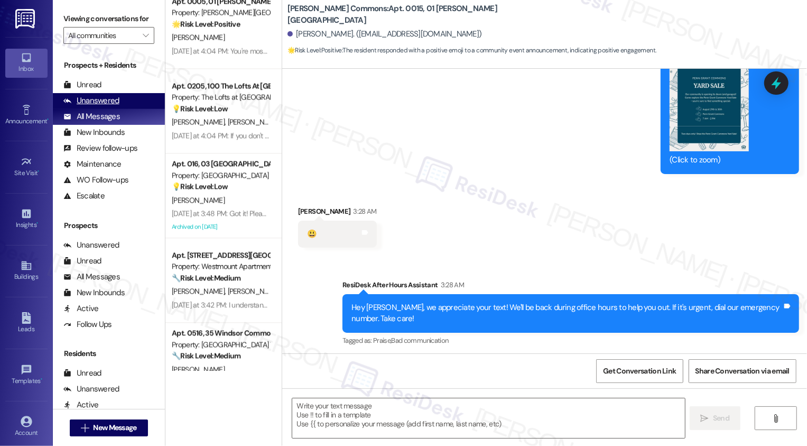
click at [123, 109] on div "Unanswered (0)" at bounding box center [109, 101] width 112 height 16
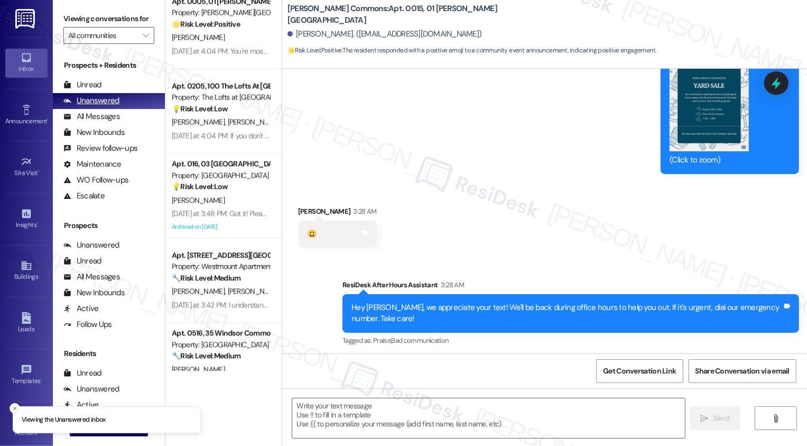
click at [123, 109] on div "Unanswered (0)" at bounding box center [109, 101] width 112 height 16
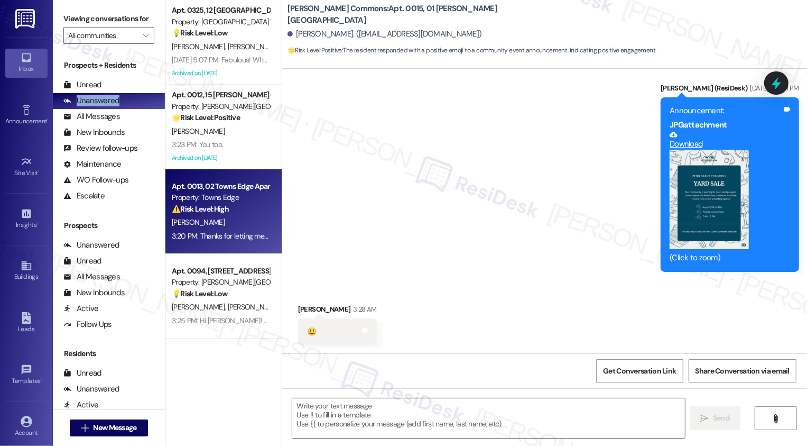
type textarea "Fetching suggested responses. Please feel free to read through the conversation…"
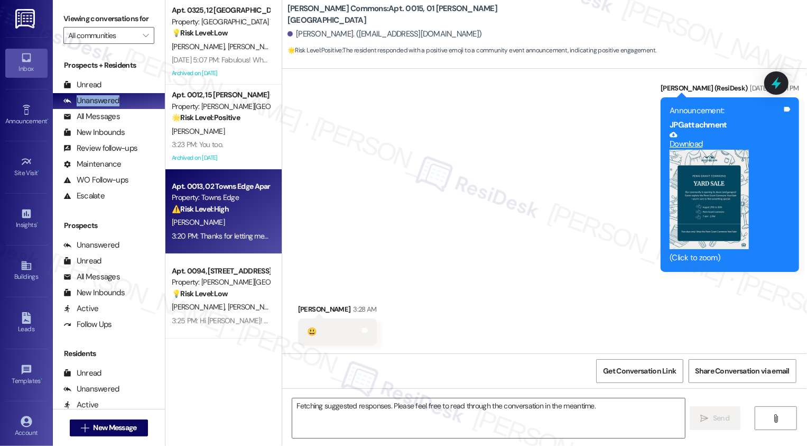
scroll to position [2676, 0]
